Goal: Register for event/course

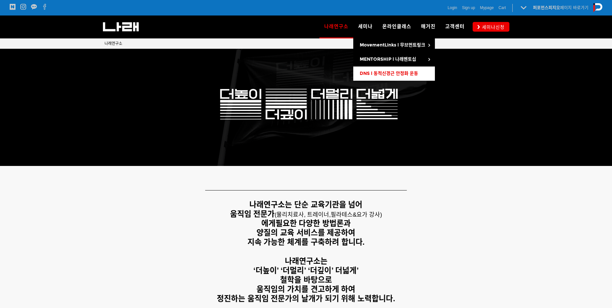
click at [395, 72] on span "DNS l 동적신경근 안정화 운동" at bounding box center [389, 73] width 58 height 5
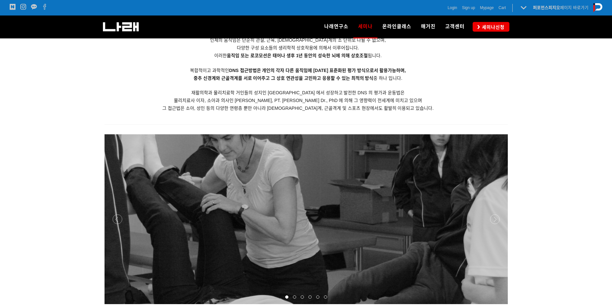
scroll to position [1027, 0]
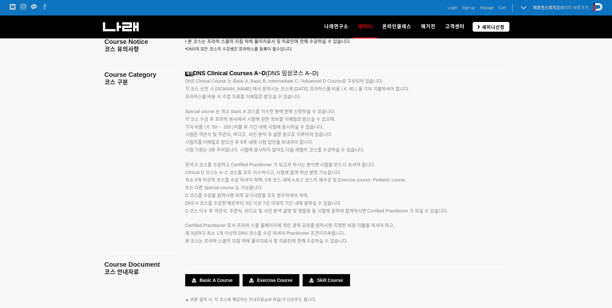
click at [491, 27] on span "세미나신청" at bounding box center [492, 27] width 25 height 6
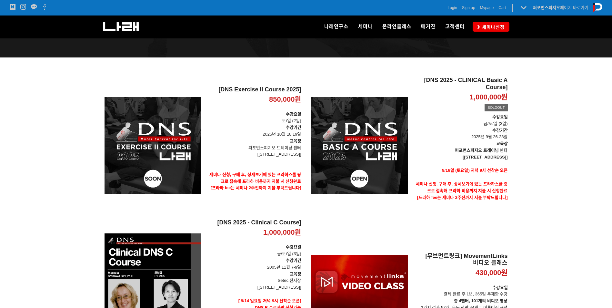
scroll to position [70, 0]
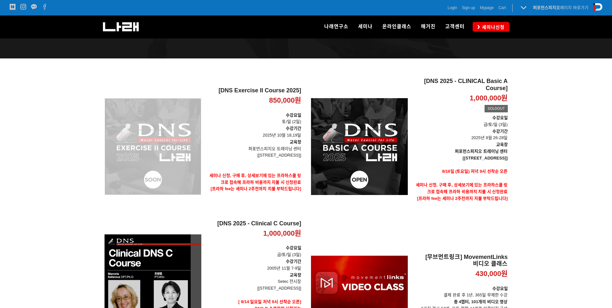
click at [139, 140] on div "[DNS Exercise II Course 2025] 850,000원 TIME SALE" at bounding box center [153, 146] width 97 height 137
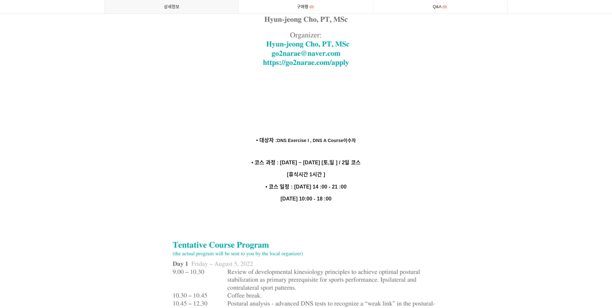
scroll to position [1775, 0]
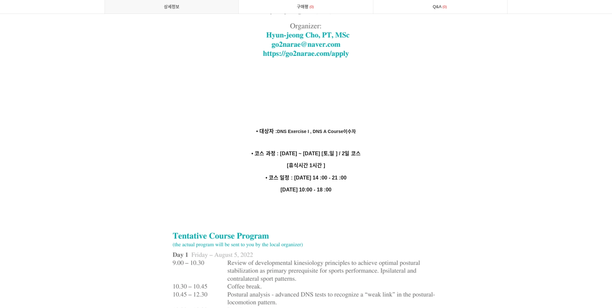
drag, startPoint x: 424, startPoint y: 160, endPoint x: 347, endPoint y: 182, distance: 80.0
click at [332, 187] on strong "[DATE] 10:00 - 18 :00" at bounding box center [306, 189] width 51 height 5
drag, startPoint x: 426, startPoint y: 175, endPoint x: 427, endPoint y: 169, distance: 6.6
drag, startPoint x: 352, startPoint y: 168, endPoint x: 253, endPoint y: 167, distance: 99.1
click at [253, 173] on p "• 코스 일정 : [DATE] 14 :00 - 21 :00" at bounding box center [306, 177] width 403 height 9
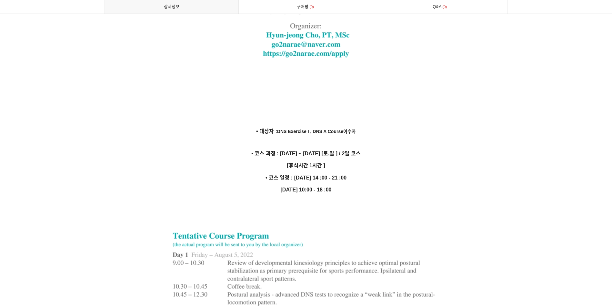
click at [413, 209] on p at bounding box center [306, 213] width 403 height 9
drag, startPoint x: 351, startPoint y: 169, endPoint x: 249, endPoint y: 162, distance: 103.2
click at [353, 173] on p "• 코스 일정 : [DATE] 14 :00 - 21 :00" at bounding box center [306, 177] width 403 height 9
click at [356, 173] on p "• 코스 일정 : [DATE] 14 :00 - 21 :00" at bounding box center [306, 177] width 403 height 9
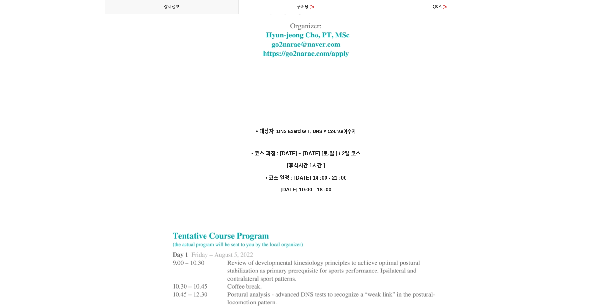
drag, startPoint x: 355, startPoint y: 170, endPoint x: 323, endPoint y: 168, distance: 31.7
click at [323, 173] on p "• 코스 일정 : [DATE] 14 :00 - 21 :00" at bounding box center [306, 177] width 403 height 9
drag, startPoint x: 323, startPoint y: 168, endPoint x: 520, endPoint y: 215, distance: 202.4
